Goal: Find contact information: Find contact information

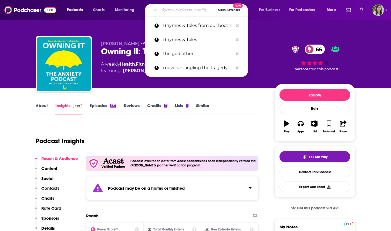
click at [175, 9] on input "Search podcasts, credits, & more..." at bounding box center [188, 10] width 56 height 9
paste input "Things Are About To Get Weird"
type input "Things Are About To Get Weird"
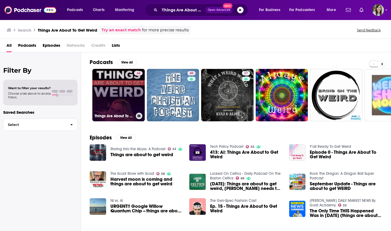
click at [122, 108] on link "44 Things Are About To Get Weird" at bounding box center [118, 95] width 52 height 52
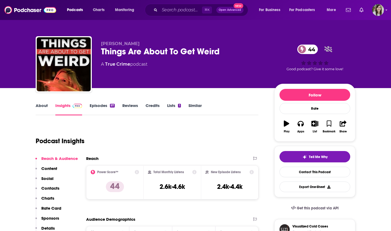
click at [44, 112] on link "About" at bounding box center [42, 109] width 12 height 12
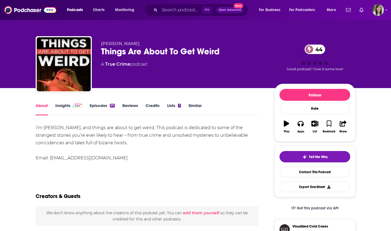
click at [129, 46] on span "[PERSON_NAME]" at bounding box center [120, 43] width 39 height 5
copy p "[PERSON_NAME]"
click at [126, 52] on div "Things Are About To Get Weird 44" at bounding box center [183, 51] width 165 height 11
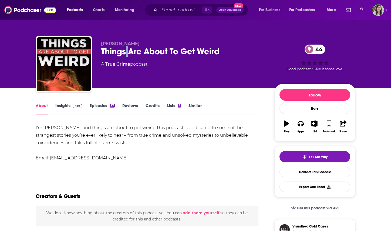
click at [126, 52] on div "Things Are About To Get Weird 44" at bounding box center [183, 51] width 165 height 11
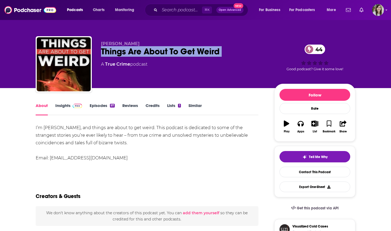
click at [126, 52] on div "Things Are About To Get Weird 44" at bounding box center [183, 51] width 165 height 11
copy div "Things Are About To Get Weird 44"
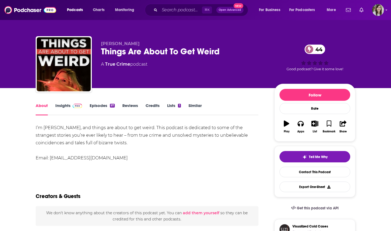
click at [71, 104] on span at bounding box center [77, 105] width 12 height 5
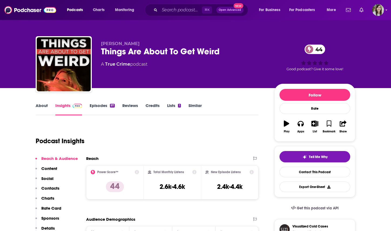
click at [173, 186] on h3 "2.6k-4.6k" at bounding box center [172, 187] width 25 height 8
copy div "2.6k-4.6k"
click at [342, 172] on link "Contact This Podcast" at bounding box center [315, 172] width 71 height 11
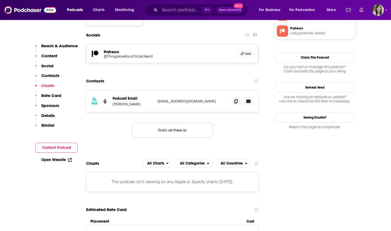
scroll to position [464, 0]
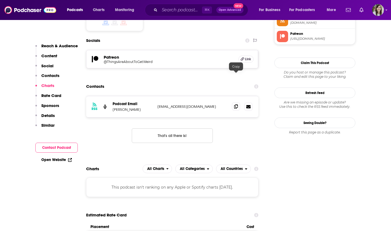
click at [236, 104] on icon at bounding box center [236, 106] width 4 height 4
